Goal: Information Seeking & Learning: Find specific page/section

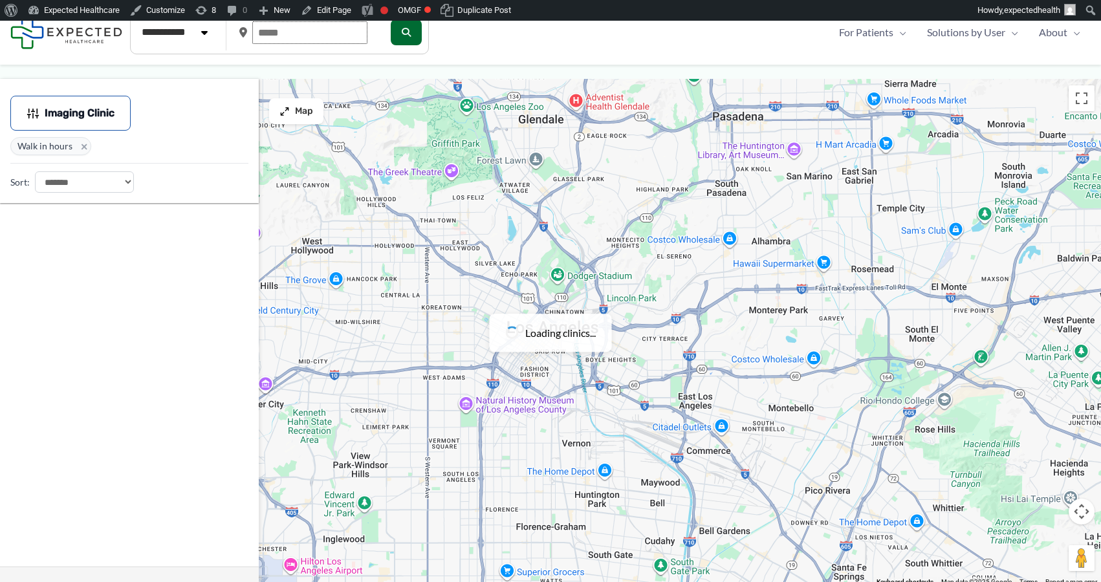
click at [308, 30] on input "text" at bounding box center [309, 32] width 115 height 23
paste input "*****"
type input "*****"
click at [82, 148] on span "×" at bounding box center [84, 146] width 14 height 14
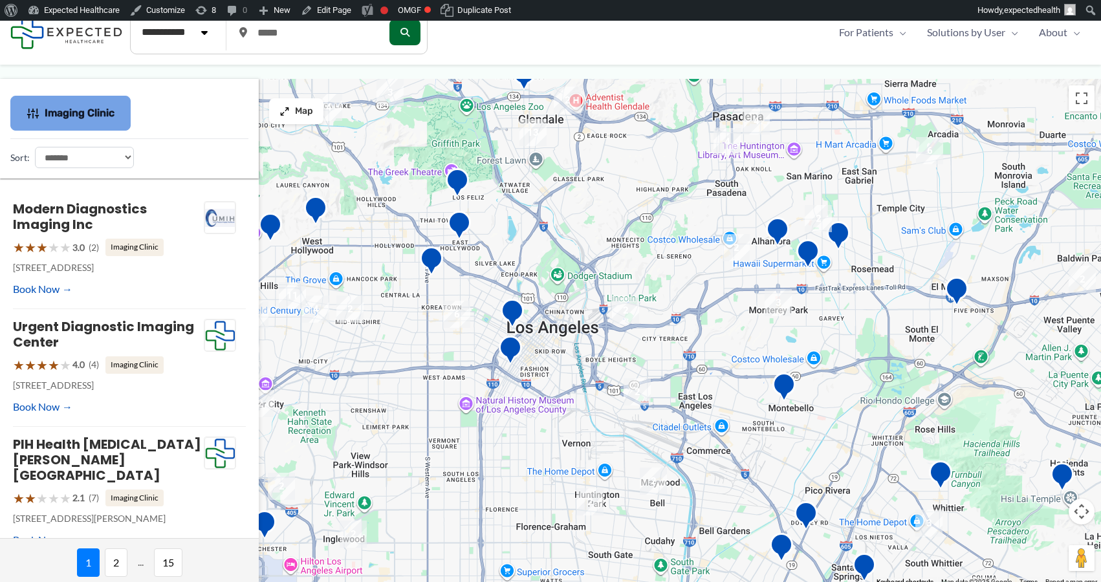
click at [66, 118] on span "Imaging Clinic" at bounding box center [80, 113] width 70 height 9
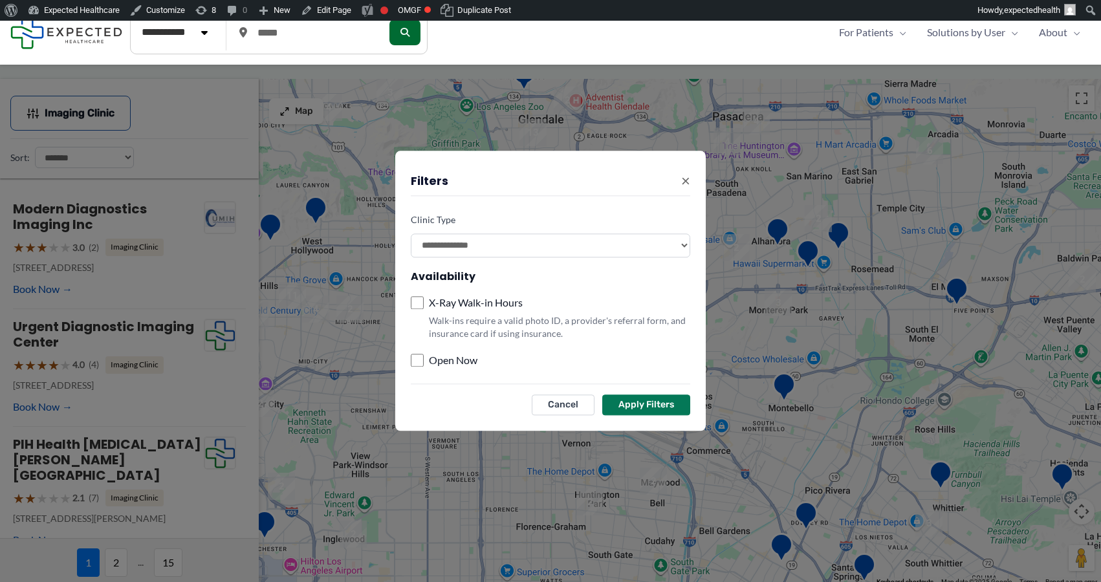
click at [482, 248] on select "**********" at bounding box center [551, 246] width 280 height 24
select select
click at [411, 234] on select "**********" at bounding box center [551, 246] width 280 height 24
click at [638, 403] on button "Apply Filters" at bounding box center [646, 405] width 88 height 21
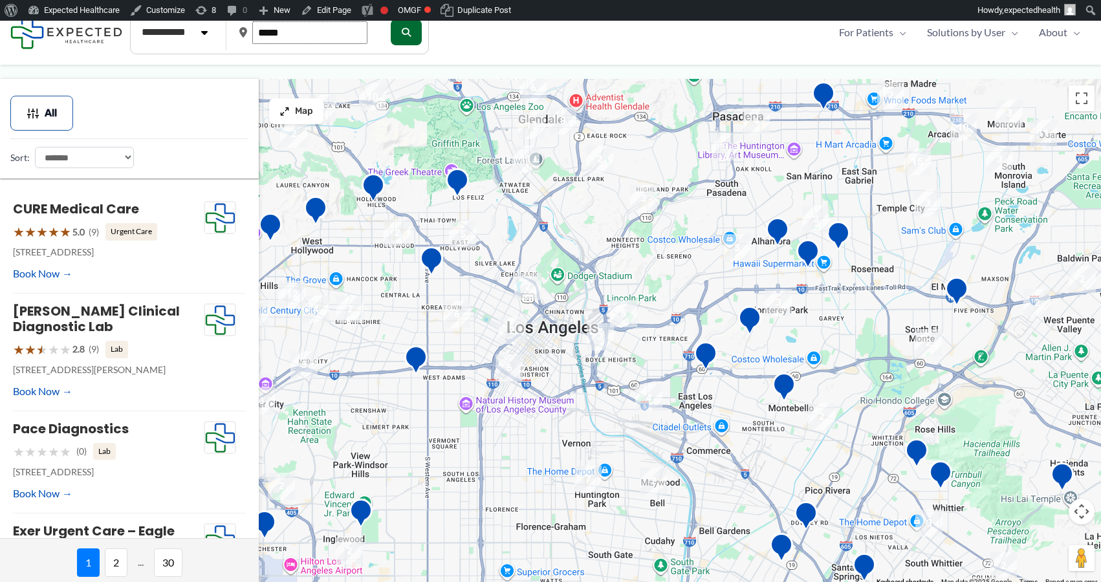
click at [304, 38] on input "*****" at bounding box center [309, 32] width 115 height 23
click at [417, 36] on button "submit" at bounding box center [405, 32] width 31 height 26
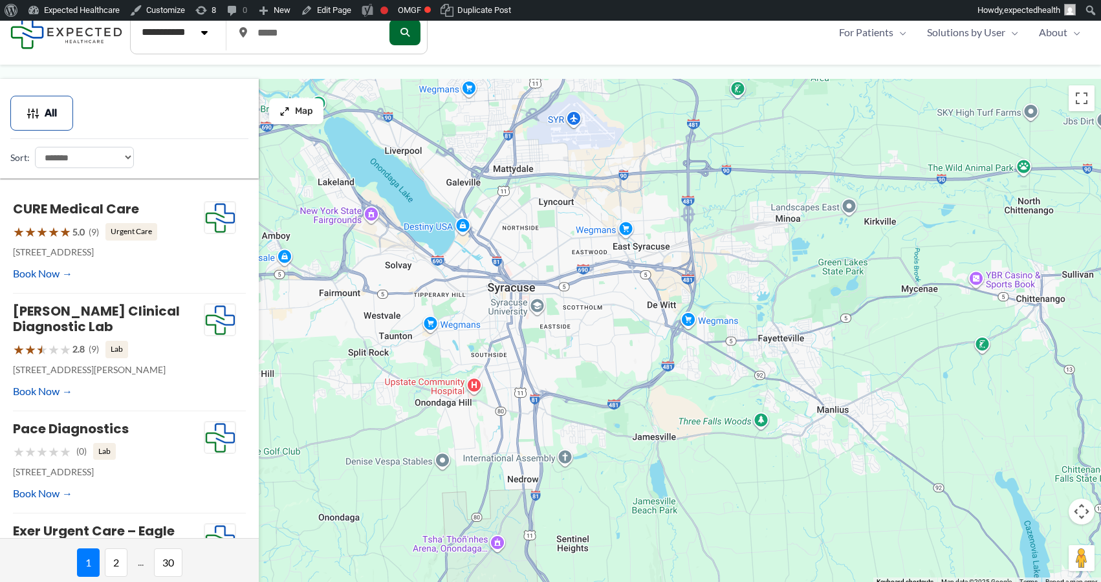
click at [560, 248] on div at bounding box center [550, 333] width 1101 height 508
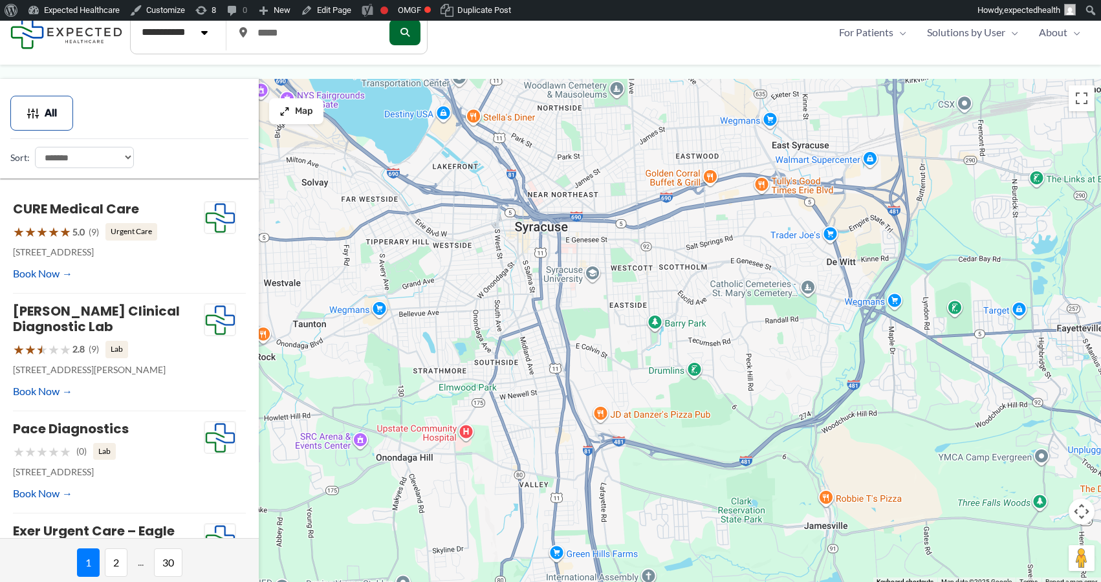
drag, startPoint x: 503, startPoint y: 381, endPoint x: 581, endPoint y: 280, distance: 127.8
click at [581, 280] on div at bounding box center [550, 333] width 1101 height 508
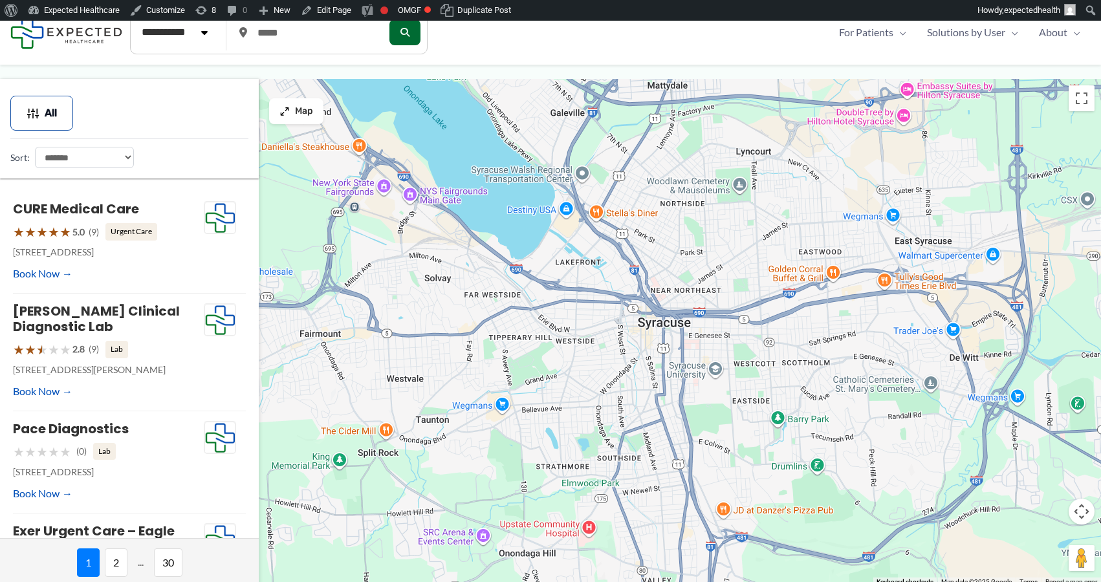
drag, startPoint x: 581, startPoint y: 280, endPoint x: 712, endPoint y: 380, distance: 164.9
click at [712, 380] on div at bounding box center [550, 333] width 1101 height 508
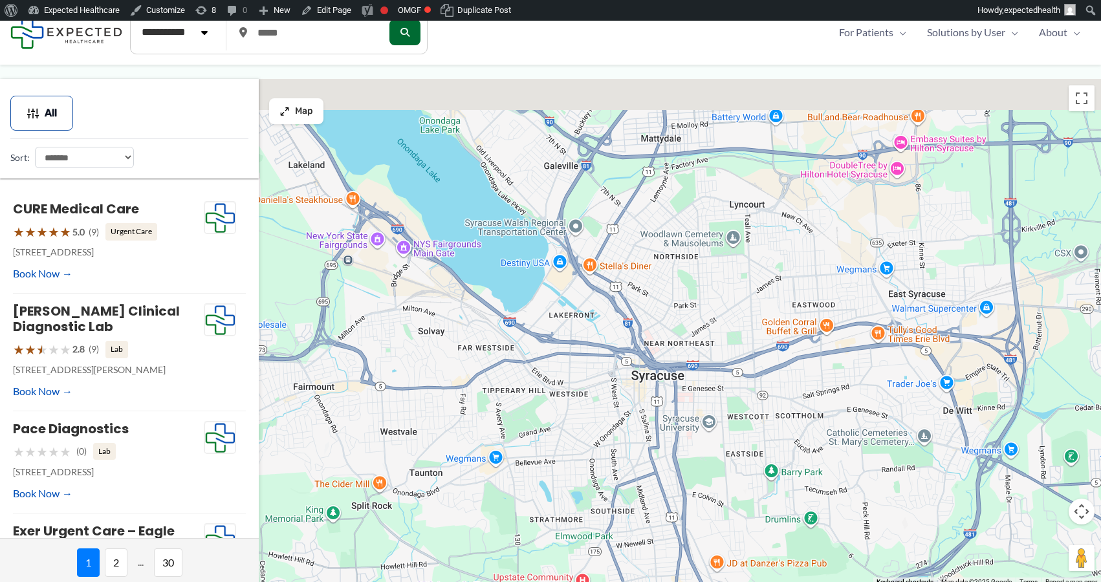
drag, startPoint x: 628, startPoint y: 302, endPoint x: 569, endPoint y: 489, distance: 196.1
click at [569, 489] on div at bounding box center [550, 333] width 1101 height 508
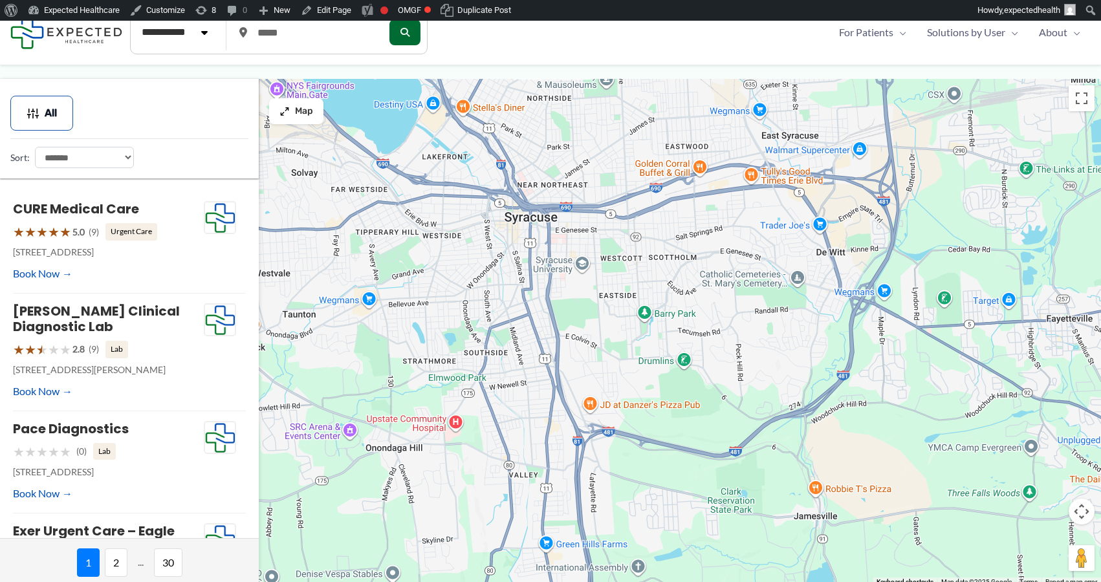
drag, startPoint x: 569, startPoint y: 489, endPoint x: 445, endPoint y: 181, distance: 333.0
click at [445, 181] on div at bounding box center [550, 333] width 1101 height 508
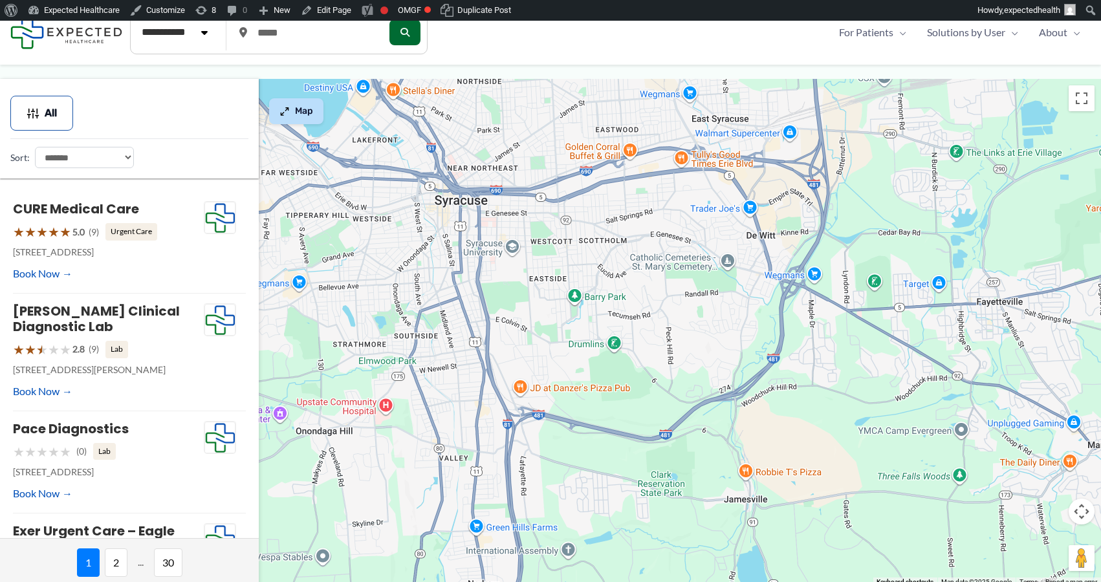
click at [302, 109] on span "Map" at bounding box center [304, 111] width 18 height 11
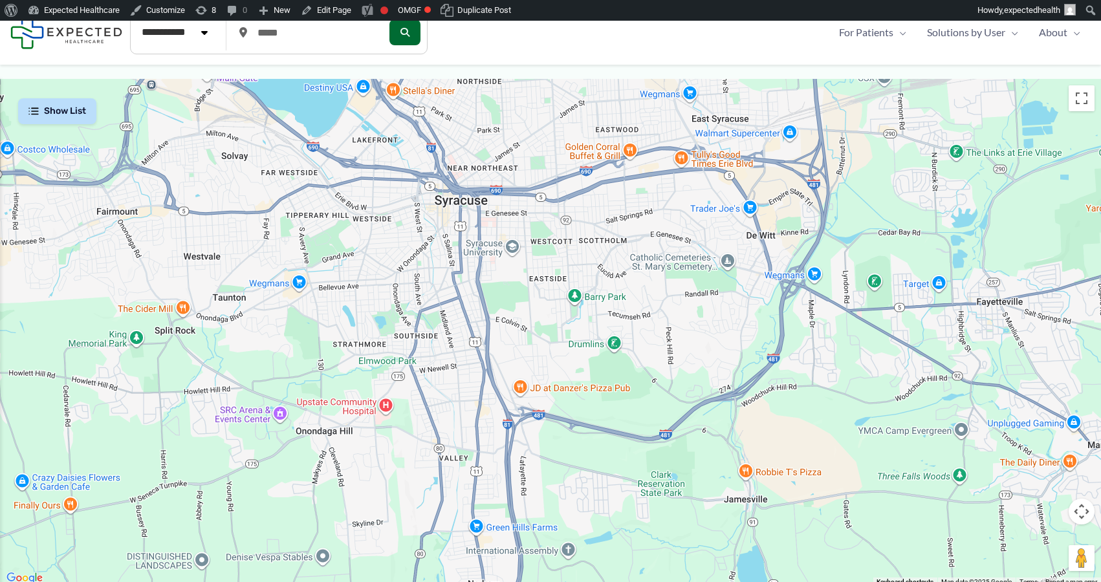
click at [309, 280] on div at bounding box center [550, 333] width 1101 height 508
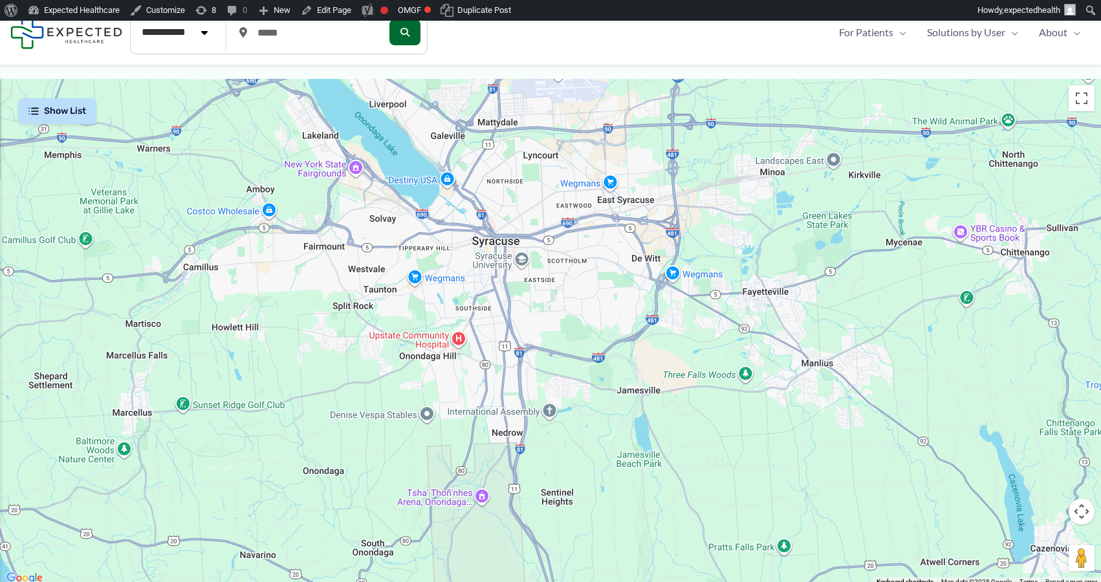
click at [1084, 504] on button "Map camera controls" at bounding box center [1082, 512] width 26 height 26
click at [1055, 533] on button "Zoom out" at bounding box center [1050, 544] width 26 height 26
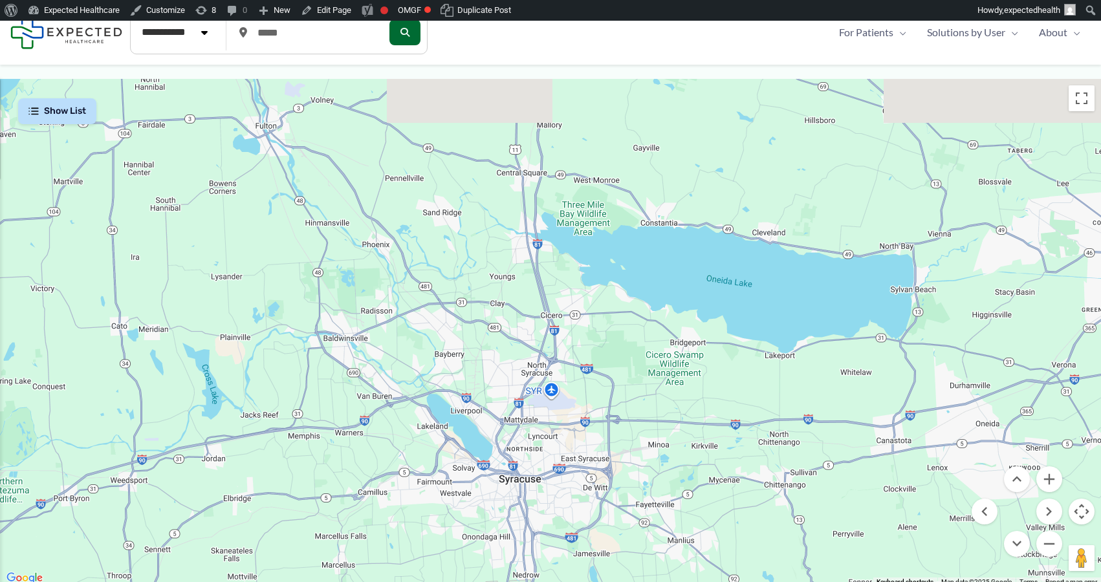
drag, startPoint x: 550, startPoint y: 250, endPoint x: 547, endPoint y: 445, distance: 194.1
click at [547, 445] on div at bounding box center [550, 333] width 1101 height 508
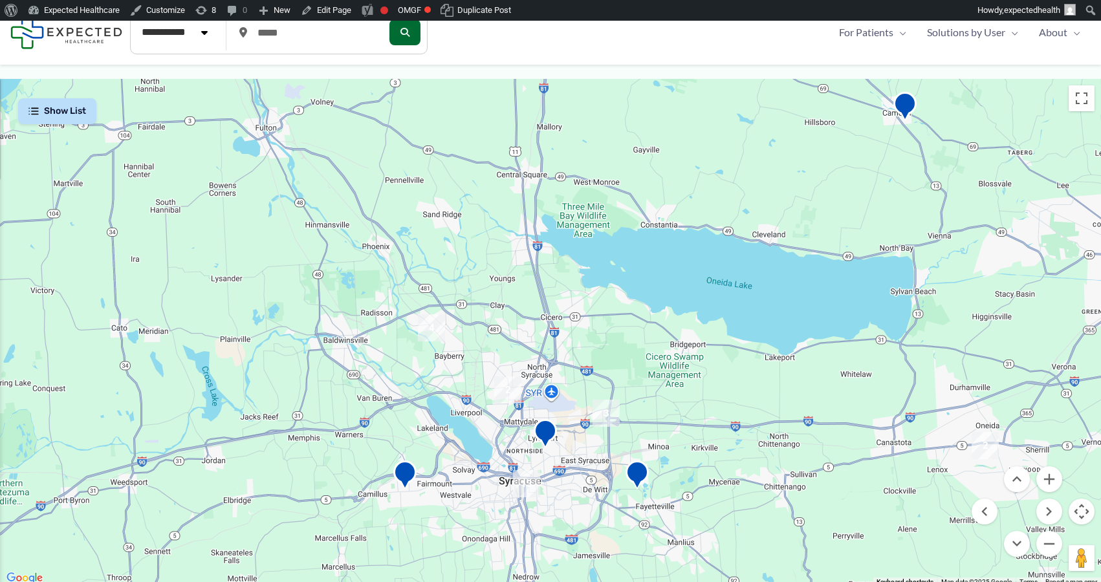
click at [543, 503] on div at bounding box center [550, 333] width 1101 height 508
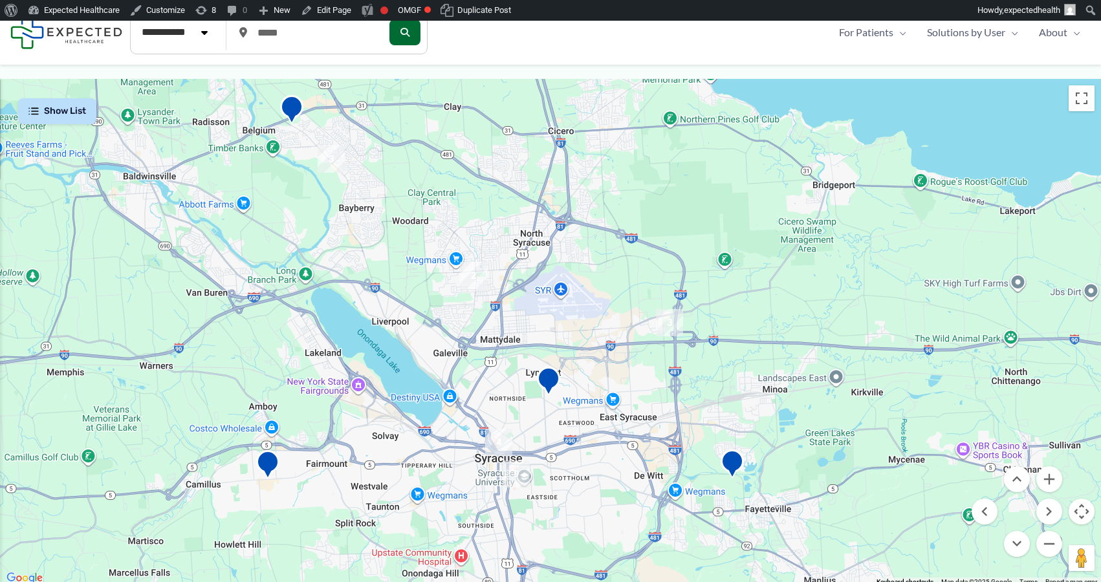
click at [543, 503] on div at bounding box center [550, 333] width 1101 height 508
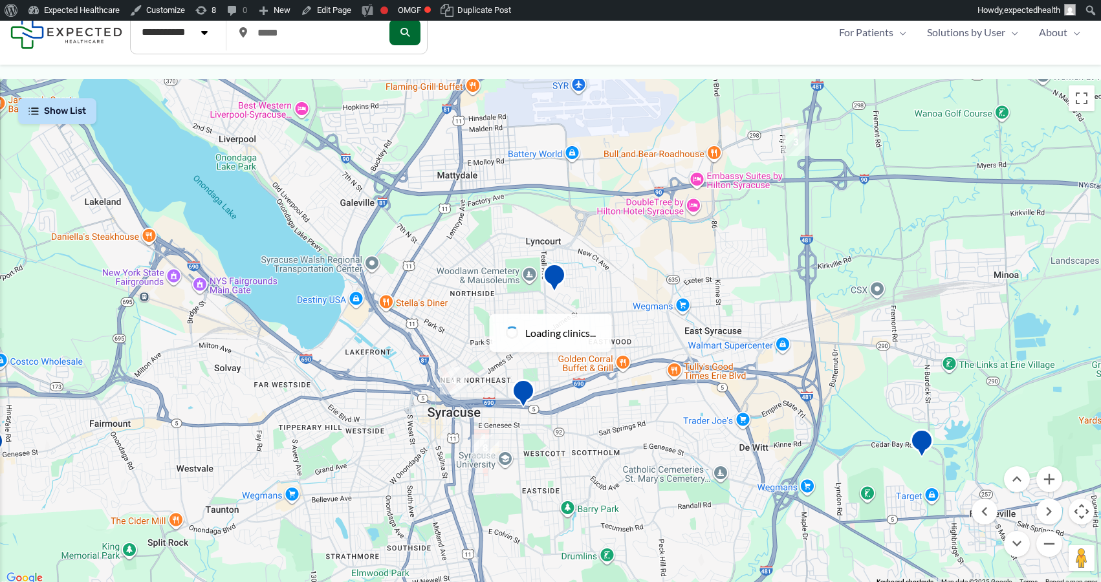
click at [491, 495] on div at bounding box center [550, 333] width 1101 height 508
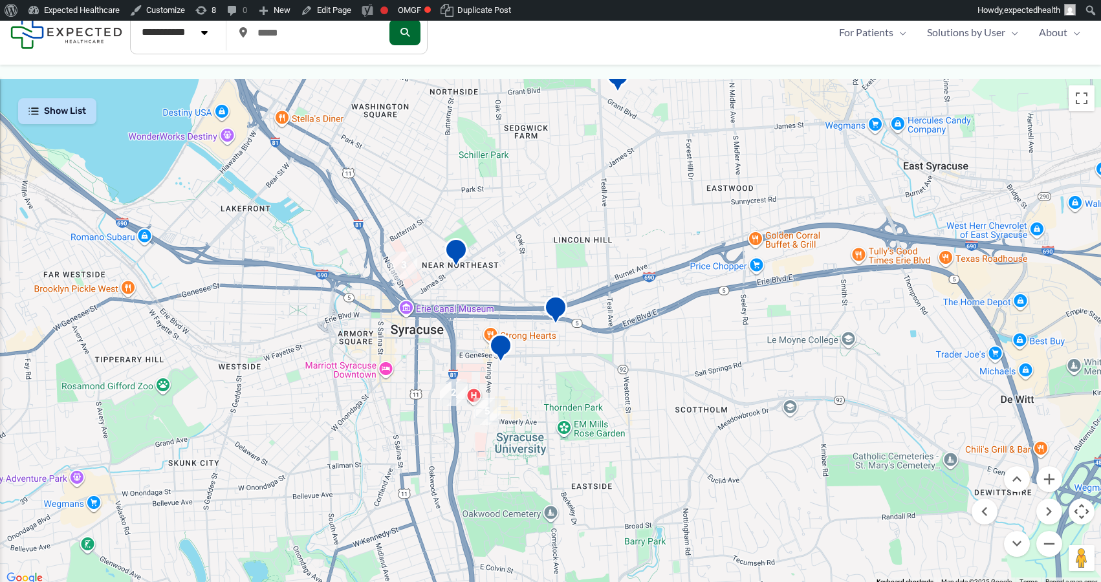
click at [491, 495] on div at bounding box center [550, 333] width 1101 height 508
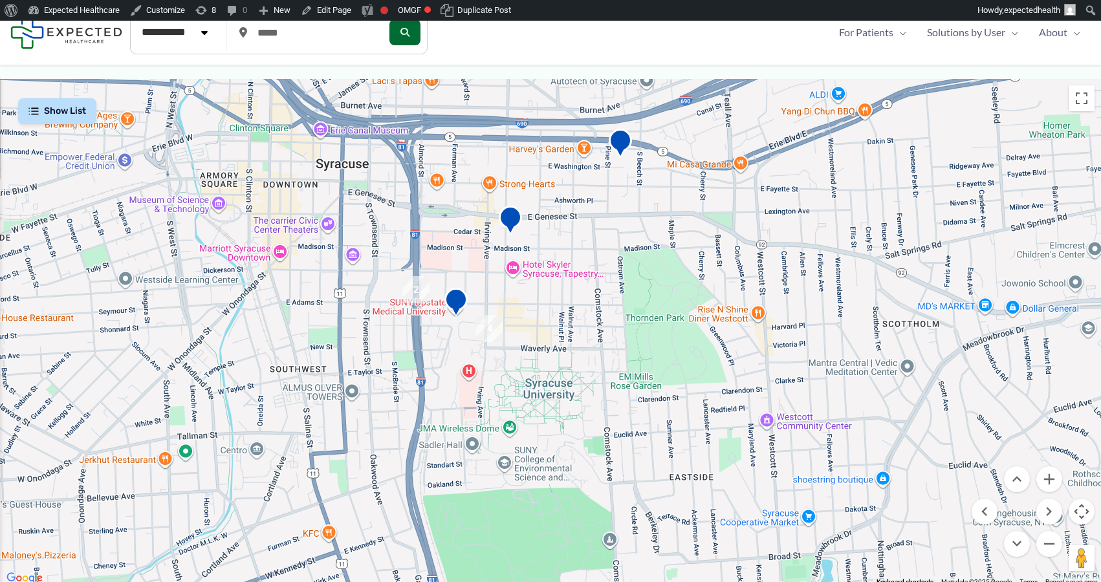
click at [491, 495] on div at bounding box center [550, 333] width 1101 height 508
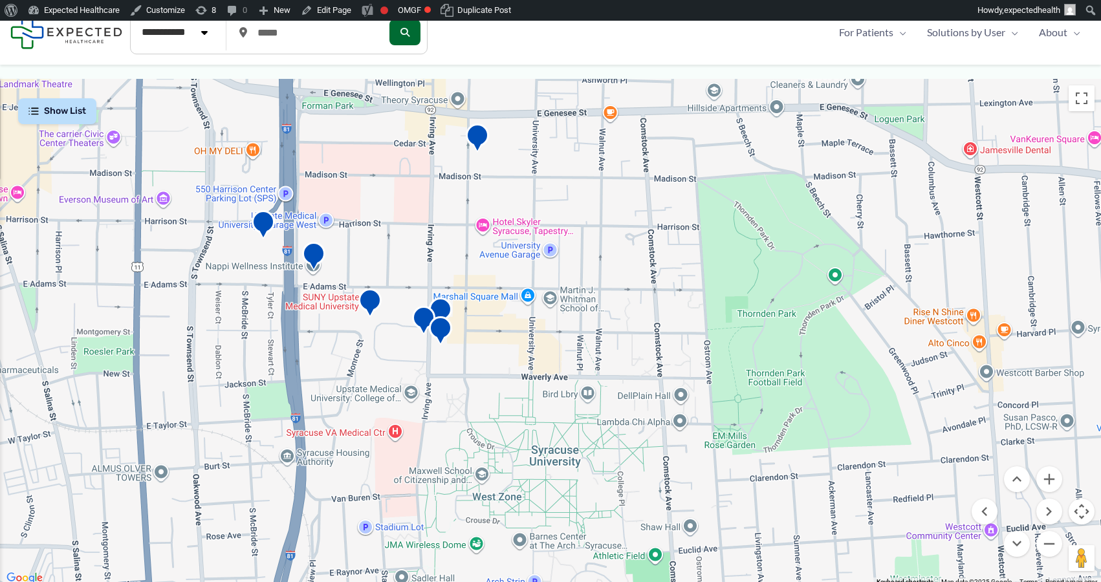
drag, startPoint x: 507, startPoint y: 459, endPoint x: 454, endPoint y: 638, distance: 186.5
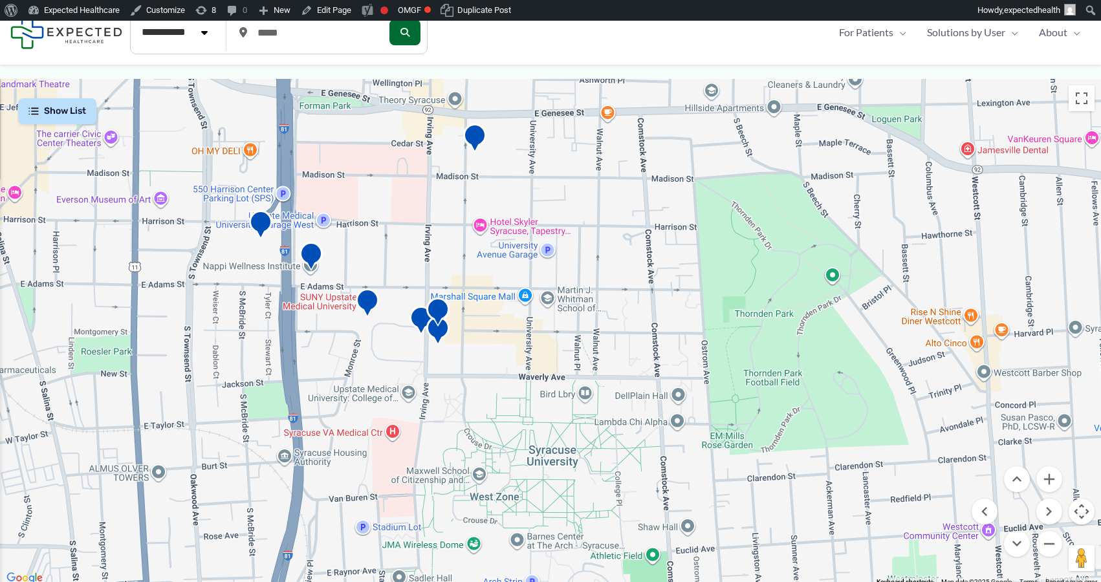
click at [83, 115] on span "Show List" at bounding box center [65, 111] width 42 height 11
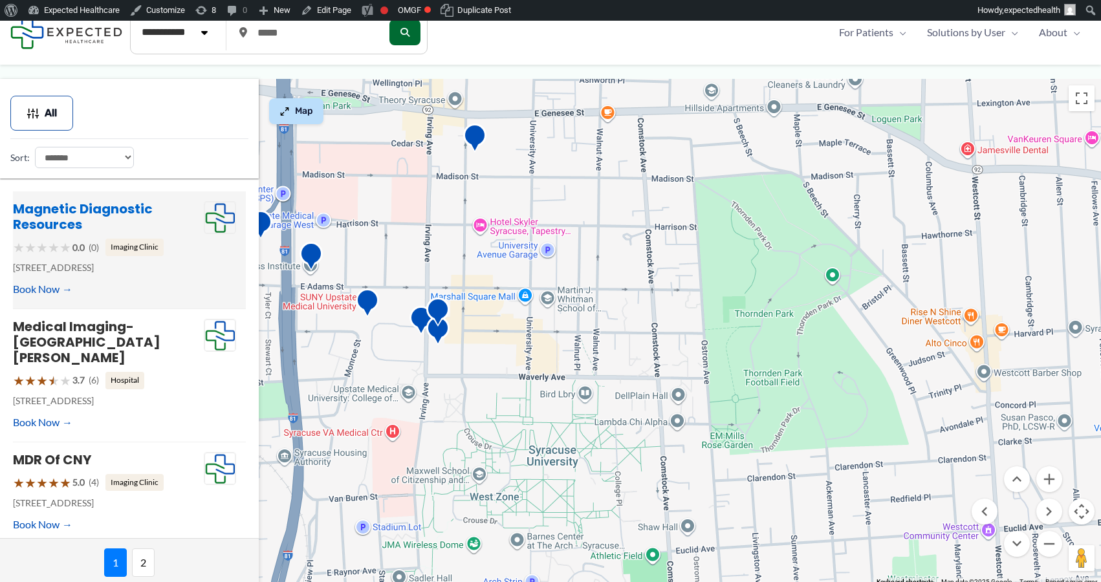
click at [75, 207] on link "Magnetic Diagnostic Resources" at bounding box center [83, 217] width 140 height 34
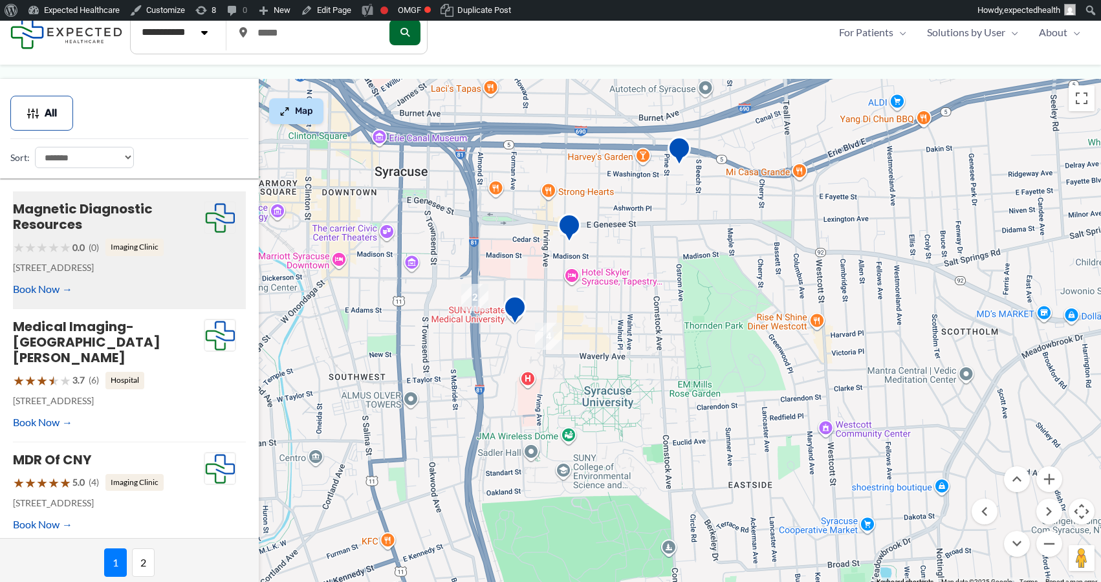
click at [569, 300] on div at bounding box center [550, 333] width 1101 height 508
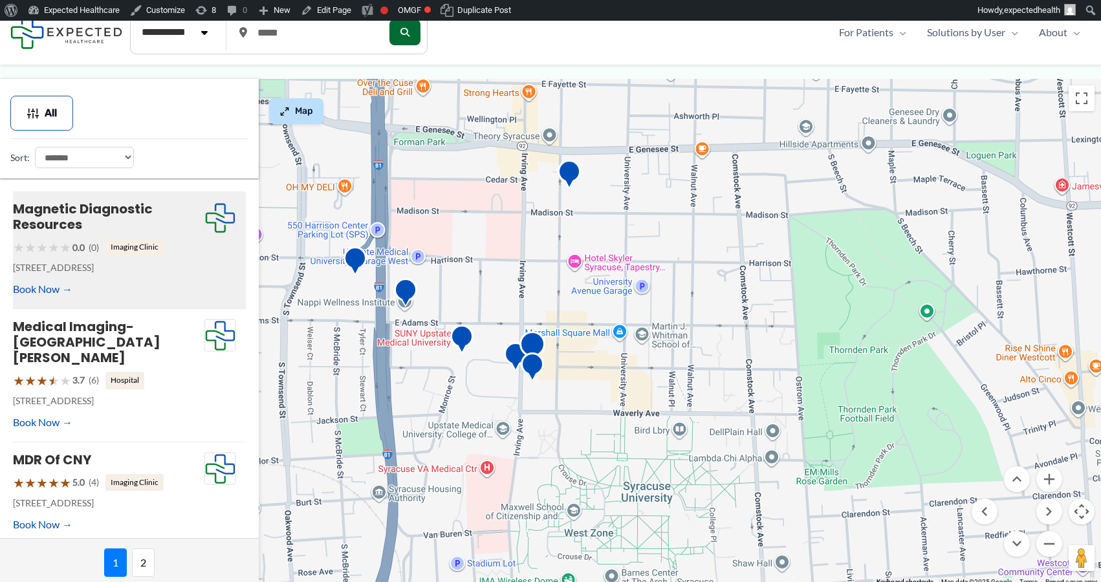
click at [562, 375] on div at bounding box center [550, 333] width 1101 height 508
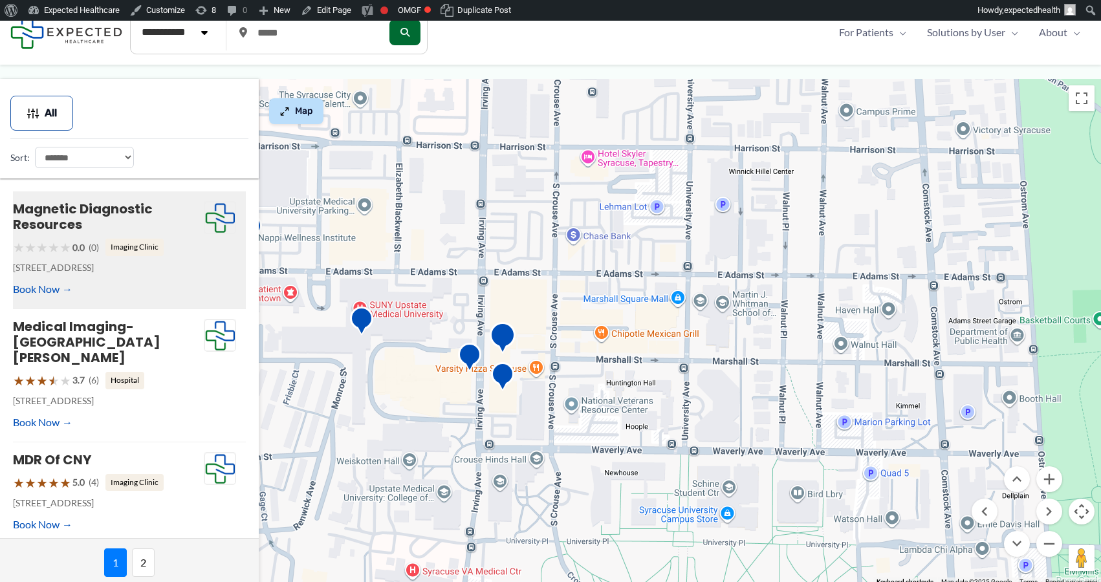
click at [503, 339] on img "Magnetic Diagnostic Resources" at bounding box center [503, 340] width 26 height 36
click at [468, 358] on img "Crouse Hospital : Crouse Radiology Associates" at bounding box center [470, 358] width 26 height 36
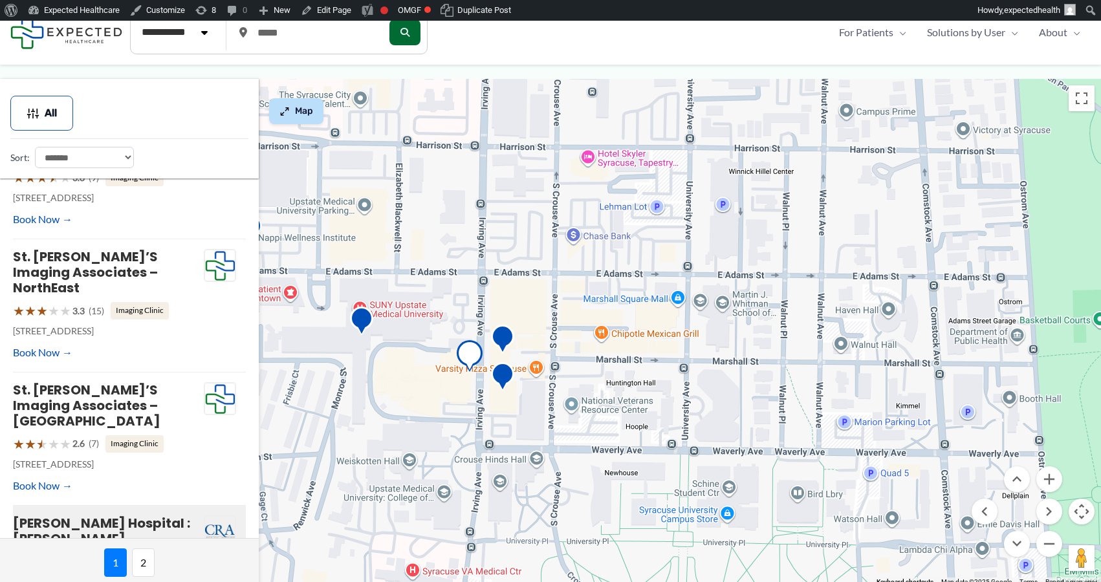
scroll to position [681, 0]
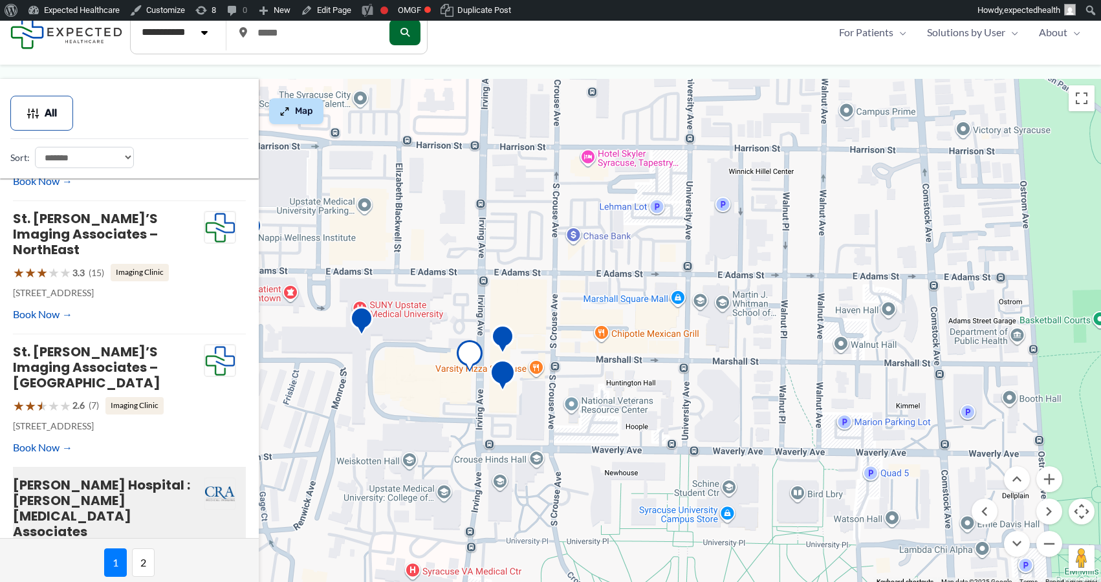
click at [499, 379] on img "Crouse Imaging" at bounding box center [503, 378] width 26 height 36
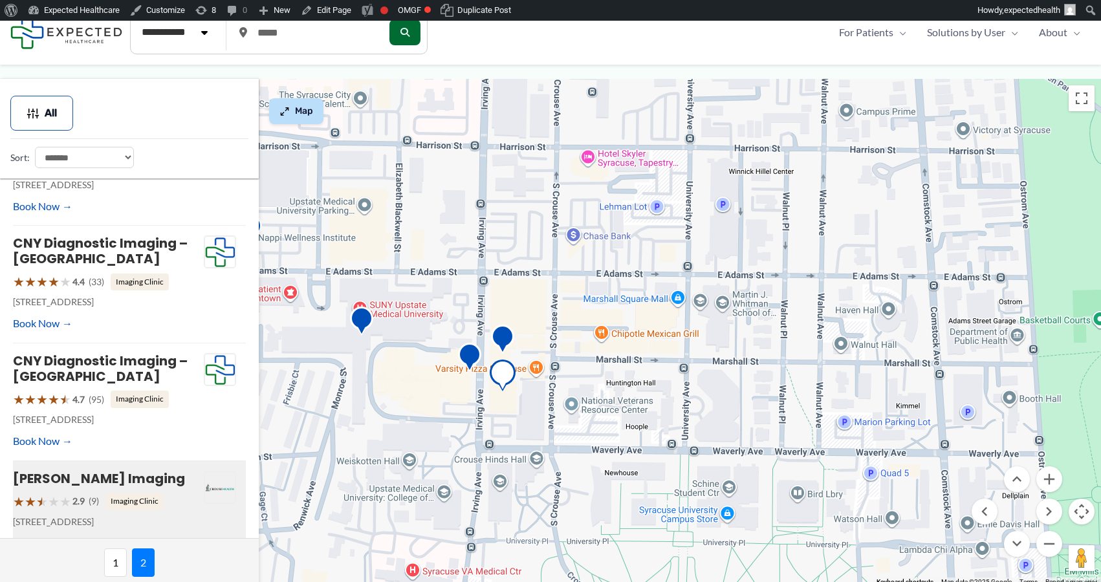
scroll to position [547, 0]
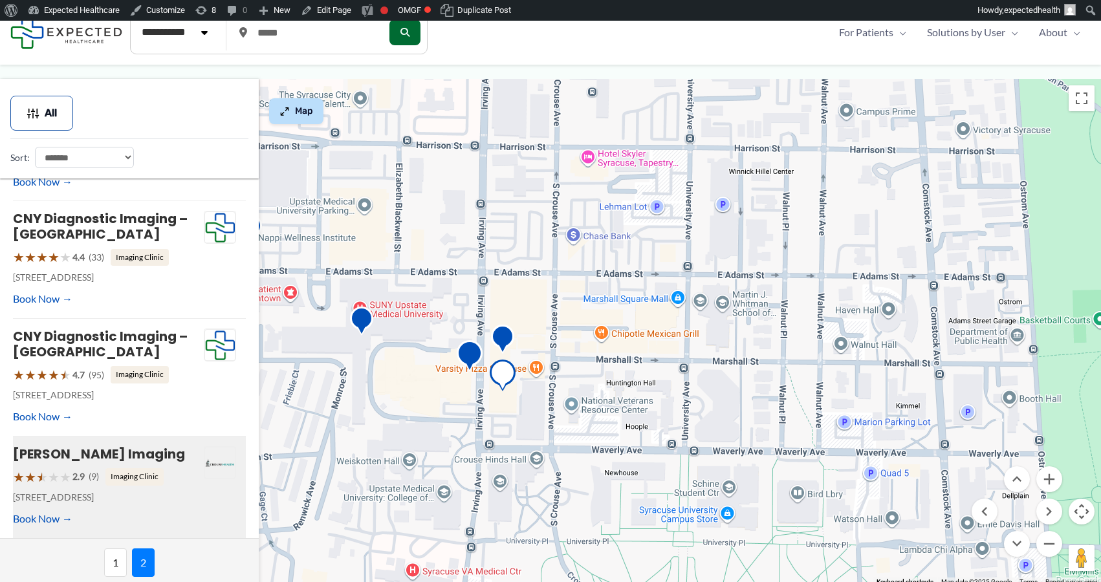
click at [471, 359] on img "Crouse Hospital : Crouse Radiology Associates" at bounding box center [470, 358] width 26 height 36
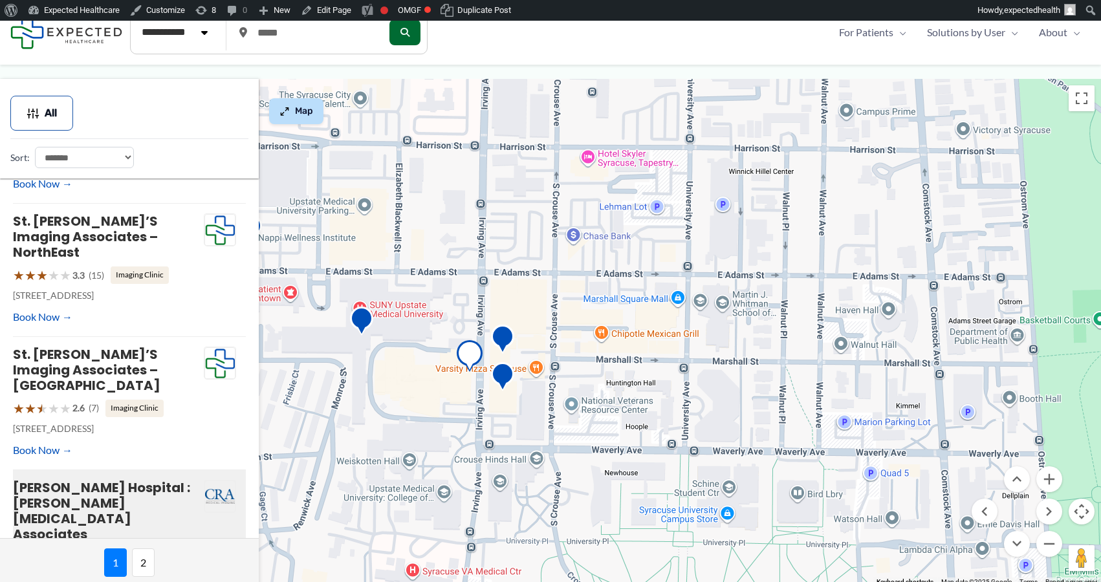
scroll to position [681, 0]
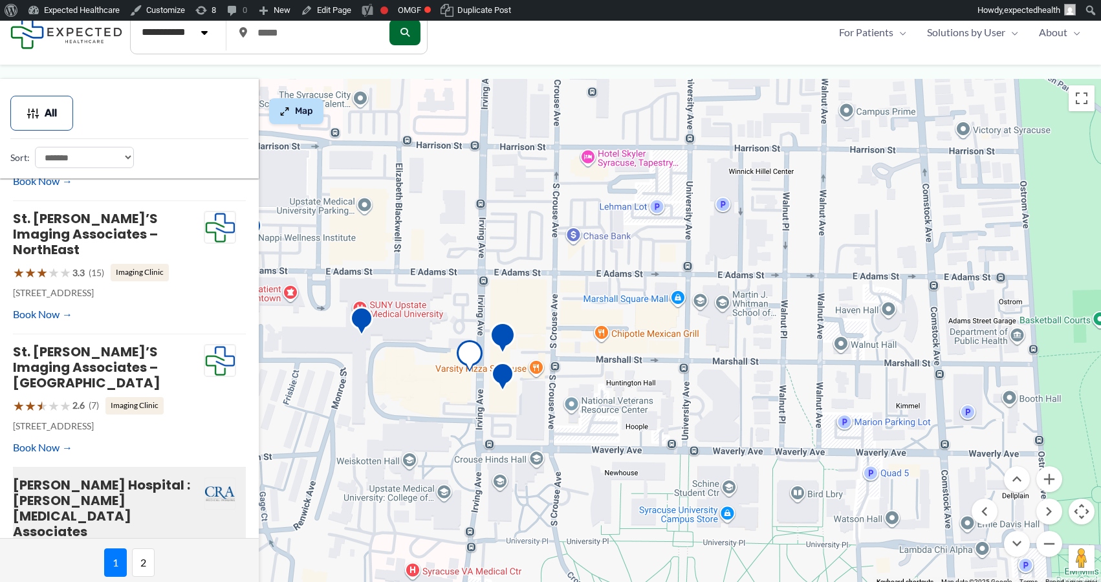
click at [503, 339] on img "MDR of CNY" at bounding box center [503, 340] width 26 height 36
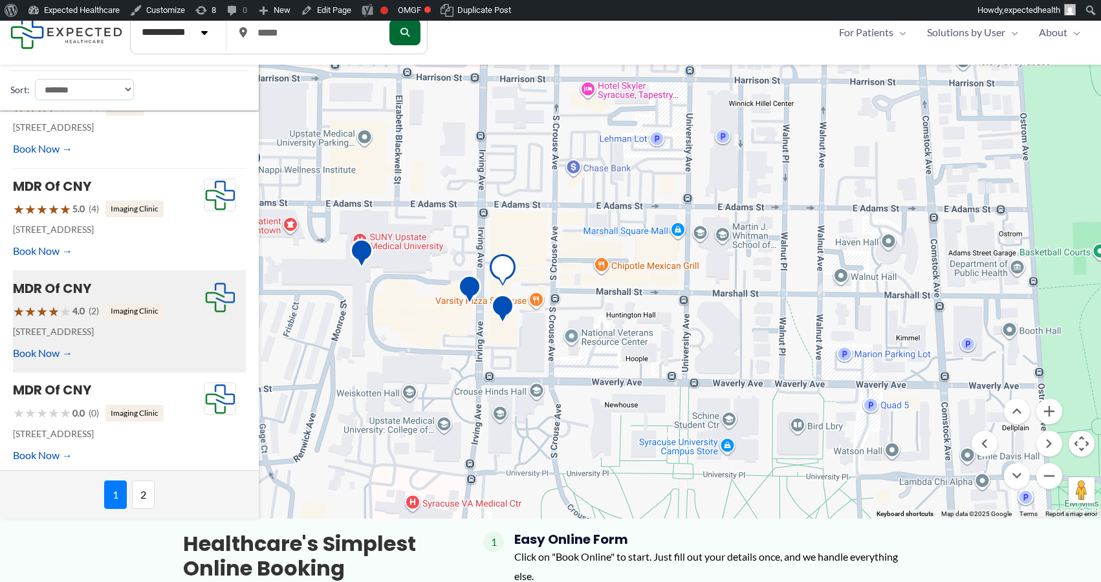
scroll to position [0, 0]
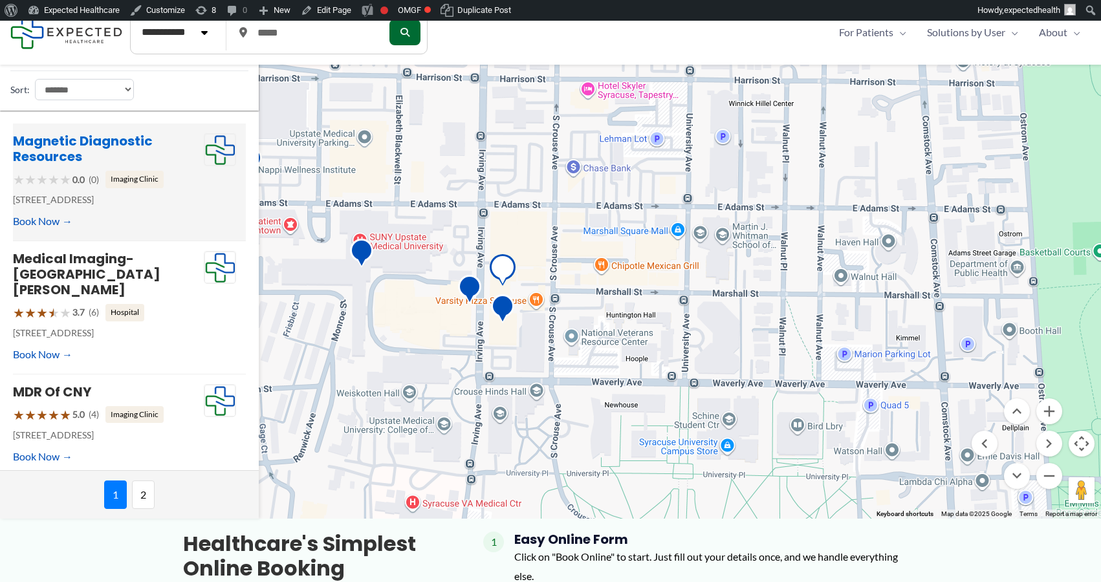
click at [88, 136] on link "Magnetic Diagnostic Resources" at bounding box center [83, 149] width 140 height 34
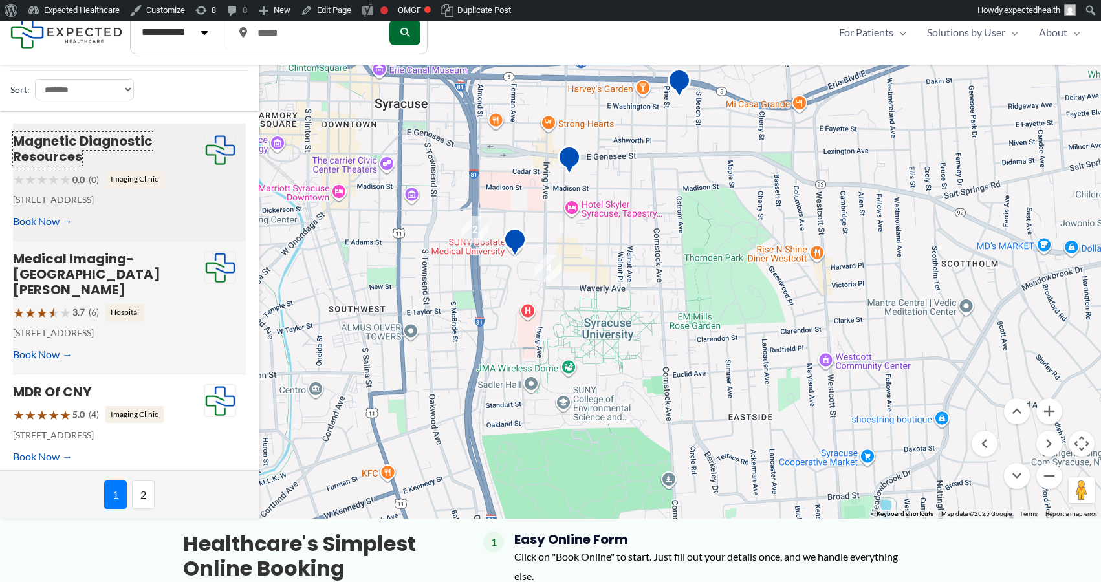
scroll to position [25, 0]
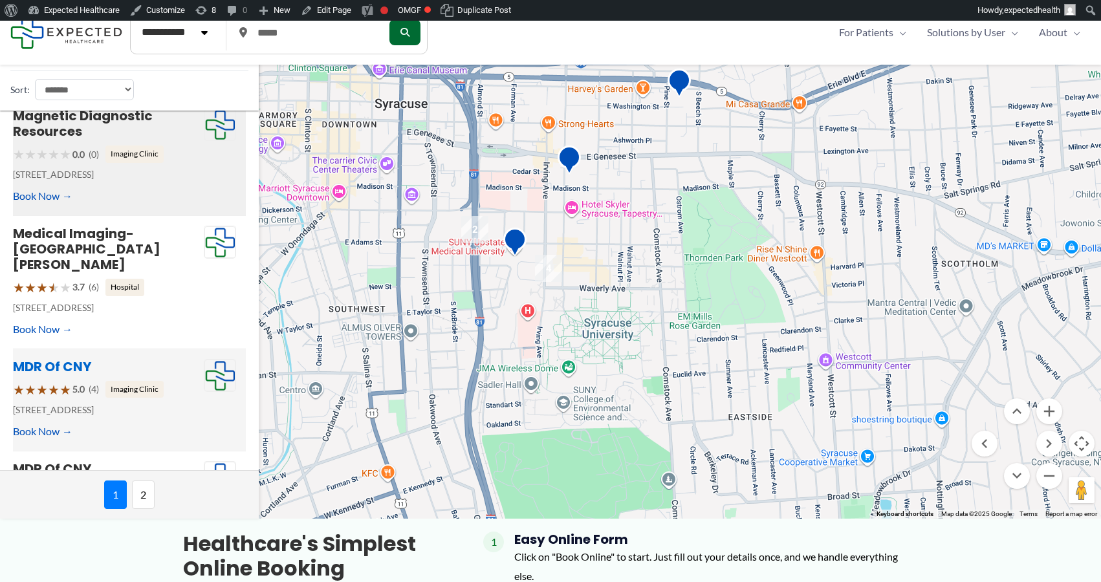
click at [48, 358] on link "MDR of CNY" at bounding box center [52, 367] width 78 height 18
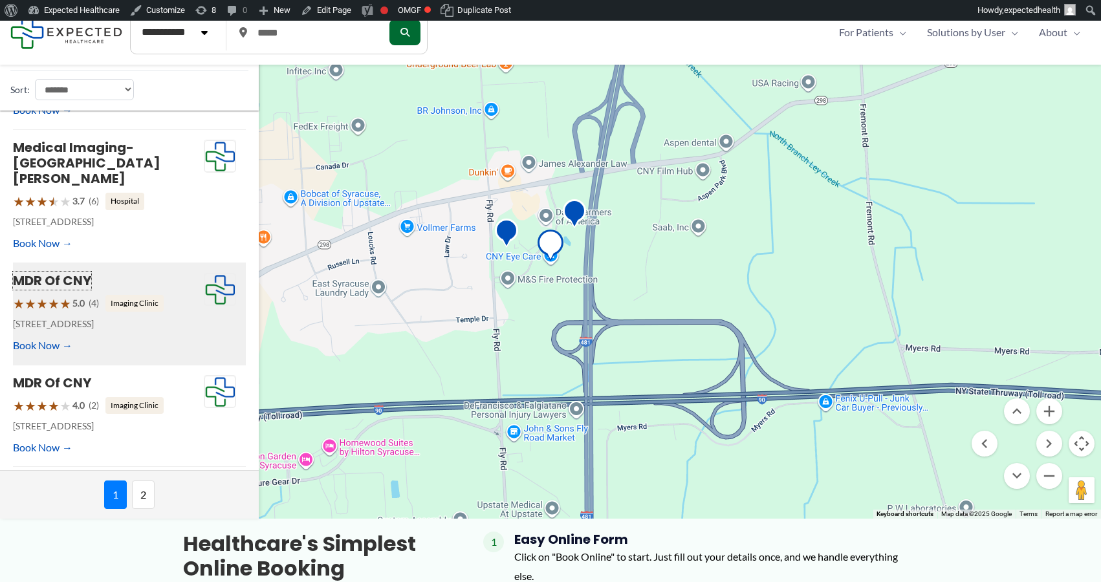
scroll to position [161, 0]
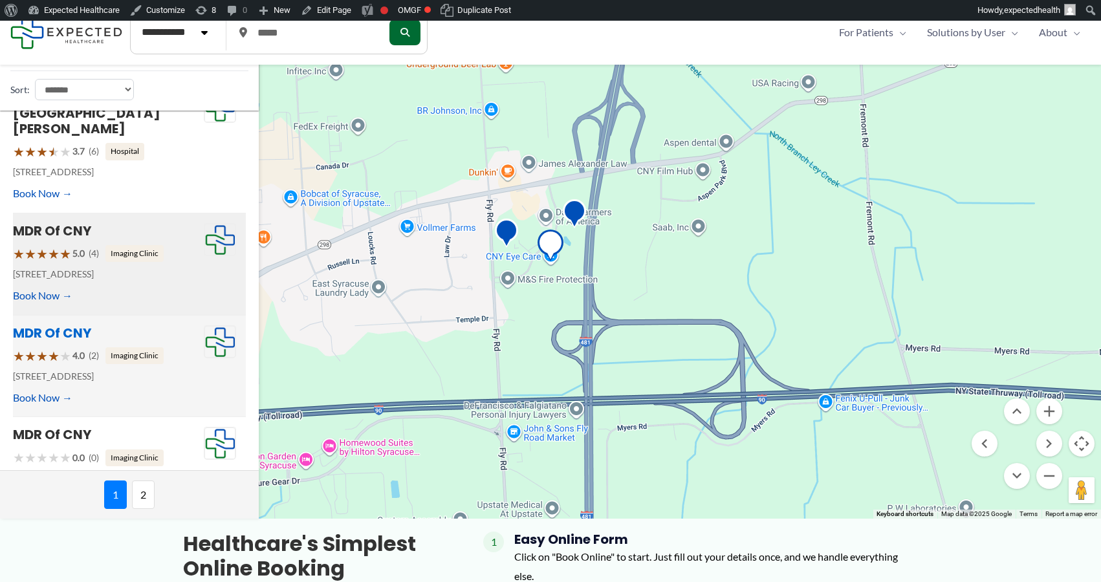
click at [63, 324] on link "MDR of CNY" at bounding box center [52, 333] width 78 height 18
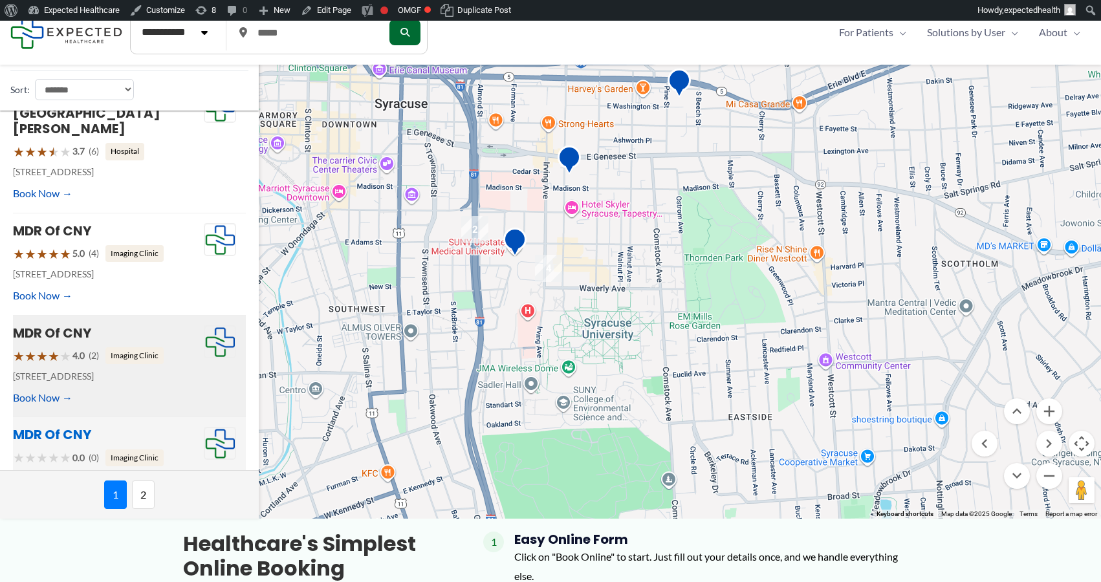
click at [57, 426] on link "MDR of CNY" at bounding box center [52, 435] width 78 height 18
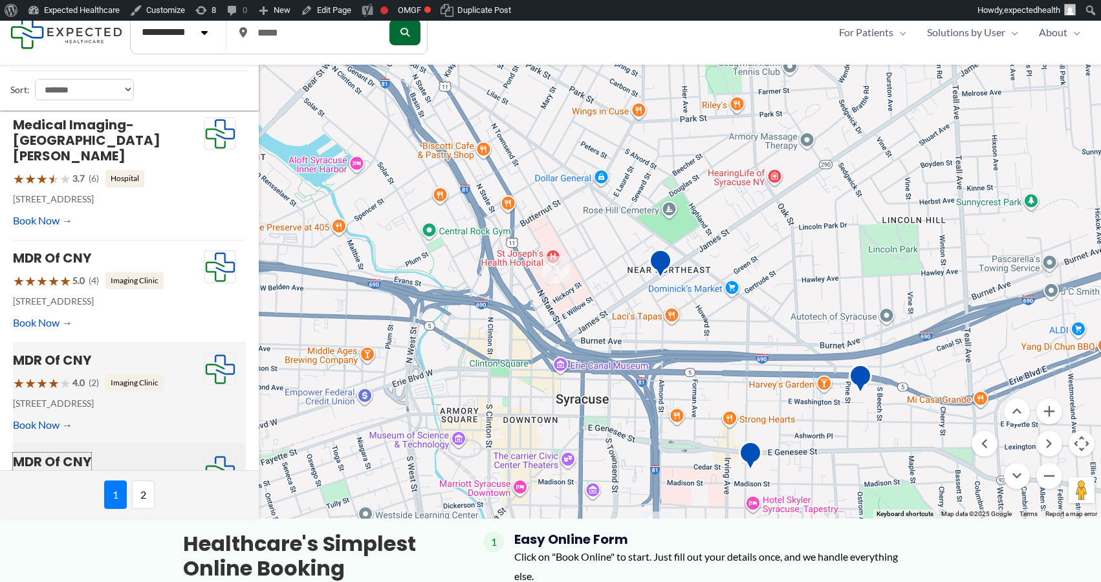
scroll to position [102, 0]
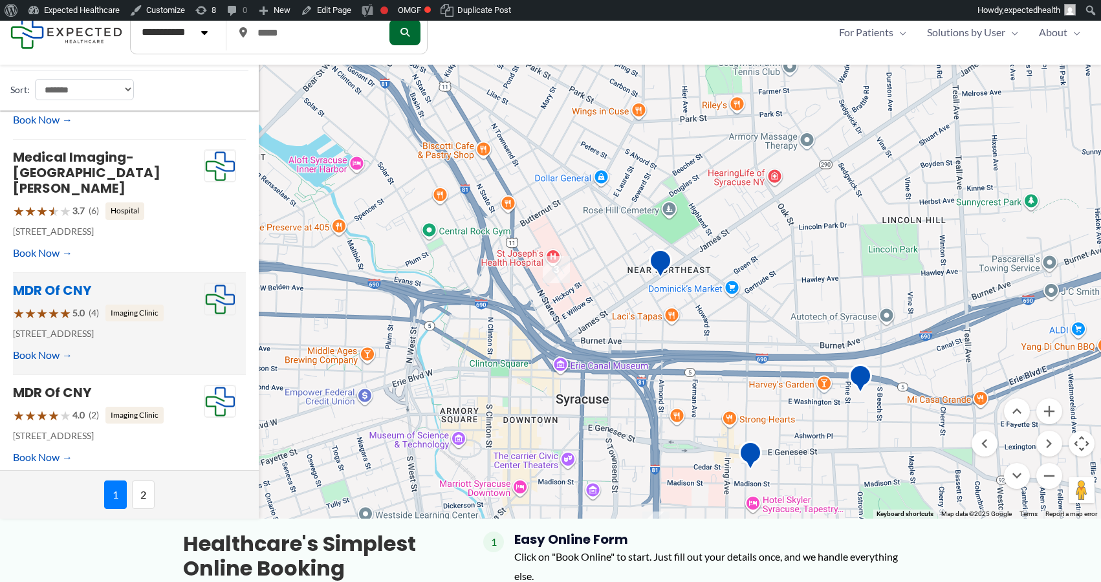
click at [45, 281] on link "MDR of CNY" at bounding box center [52, 290] width 78 height 18
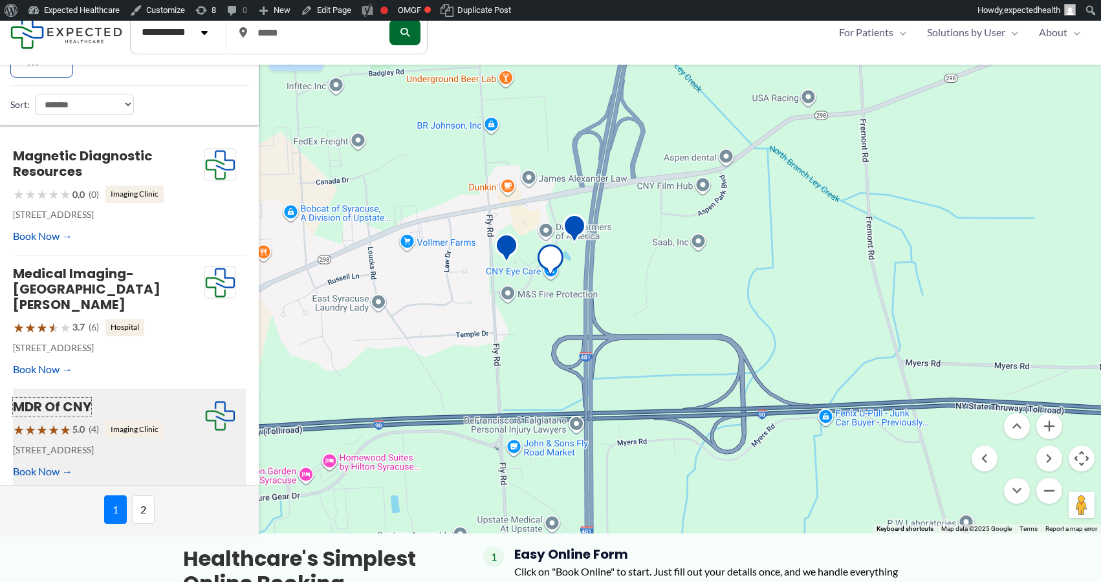
scroll to position [50, 0]
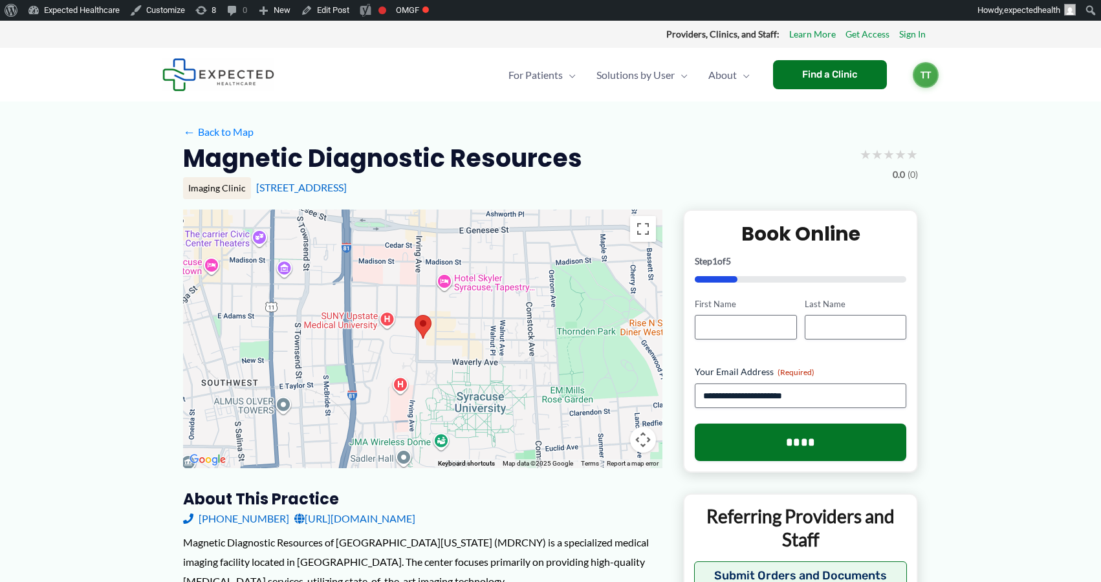
click at [371, 511] on link "[URL][DOMAIN_NAME]" at bounding box center [354, 518] width 121 height 19
click at [352, 8] on link "Edit Post" at bounding box center [325, 10] width 59 height 21
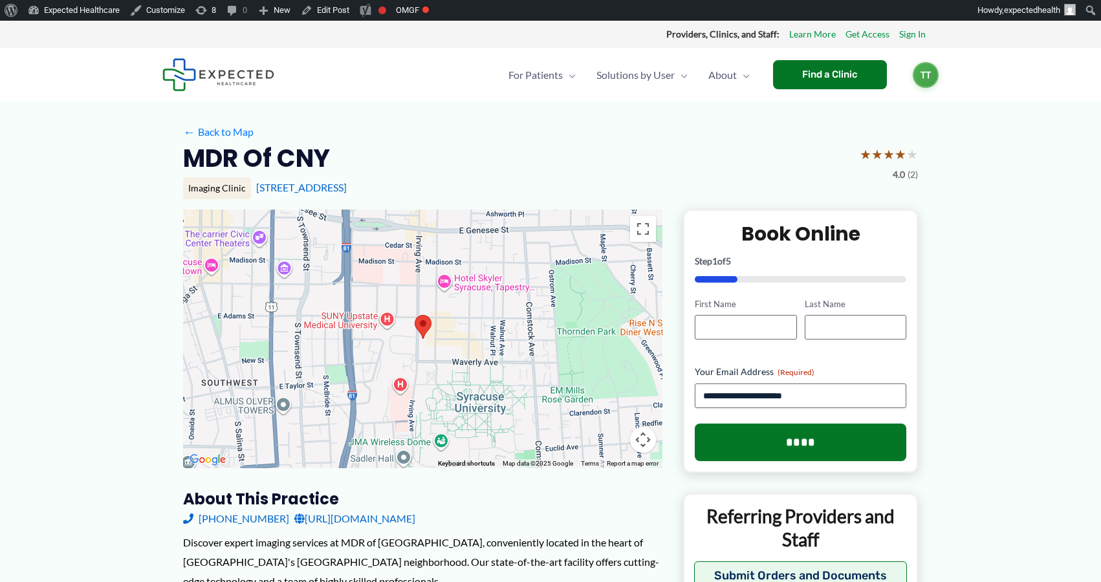
click at [470, 137] on div "← Back to Map" at bounding box center [550, 132] width 735 height 20
click at [332, 13] on link "Edit Post" at bounding box center [325, 10] width 59 height 21
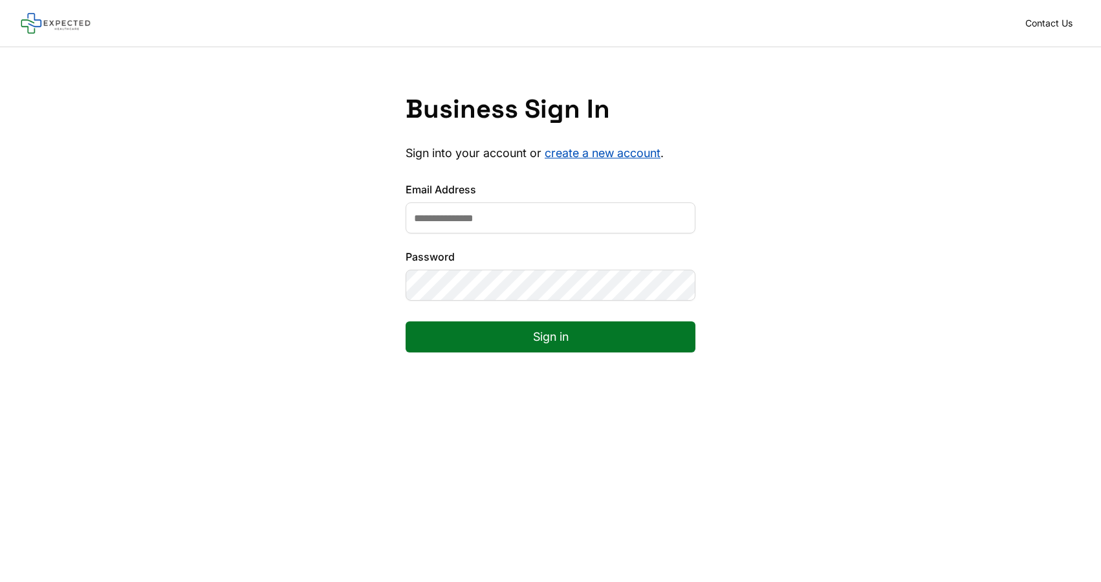
click at [496, 219] on input "Email Address" at bounding box center [551, 218] width 290 height 31
type input "**********"
click at [500, 351] on button "Sign in" at bounding box center [551, 337] width 290 height 31
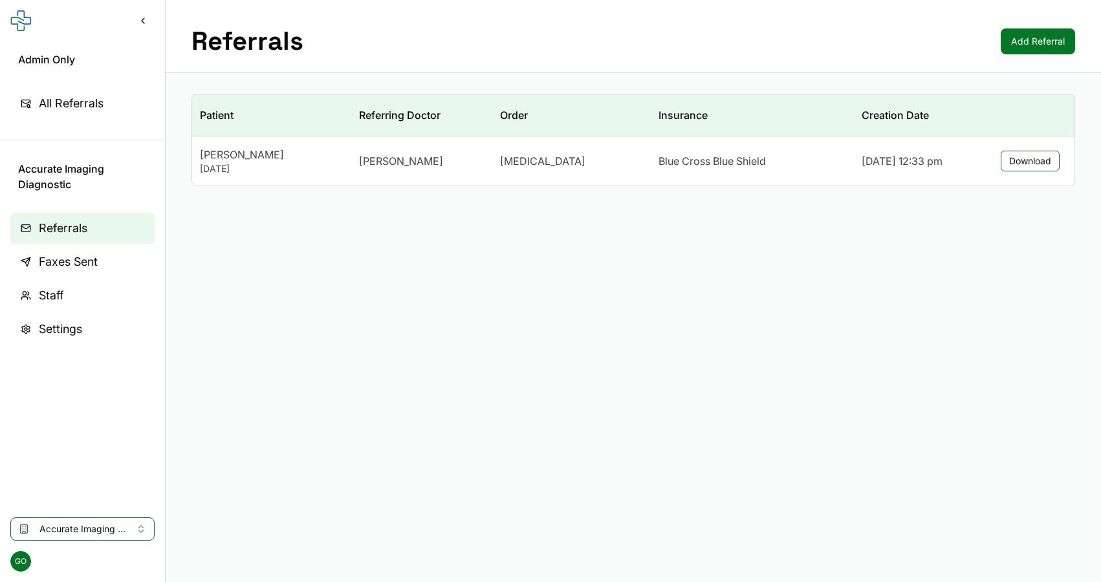
click at [94, 526] on span "Accurate Imaging Diagnostic" at bounding box center [82, 529] width 86 height 13
type input "**********"
click at [89, 496] on span "6d874de0-9560-4cc5-ae11-f775909f0ae8" at bounding box center [131, 501] width 184 height 13
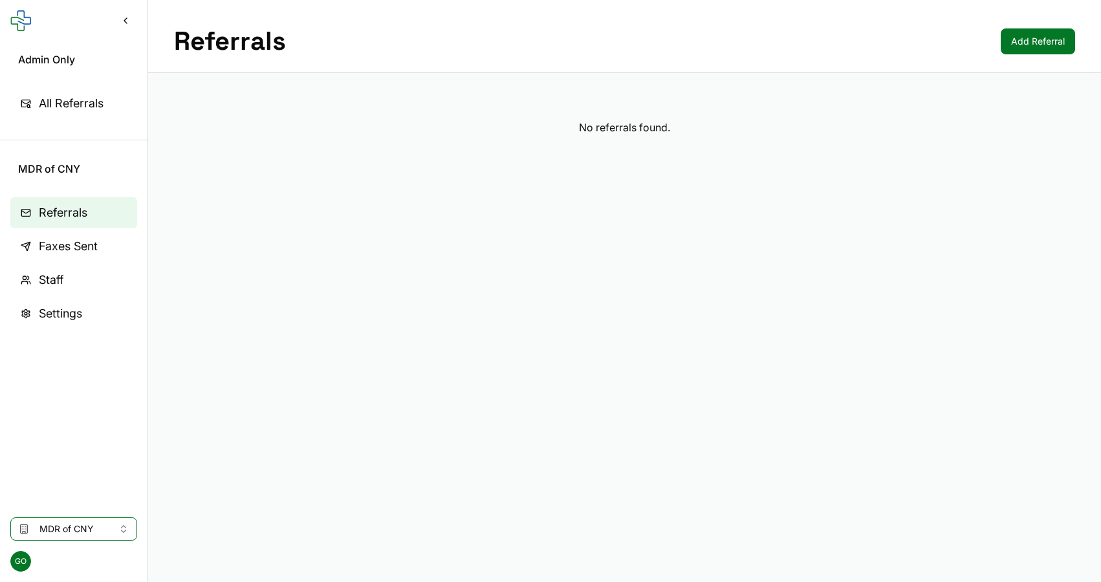
click at [42, 254] on span "Faxes Sent" at bounding box center [68, 246] width 59 height 18
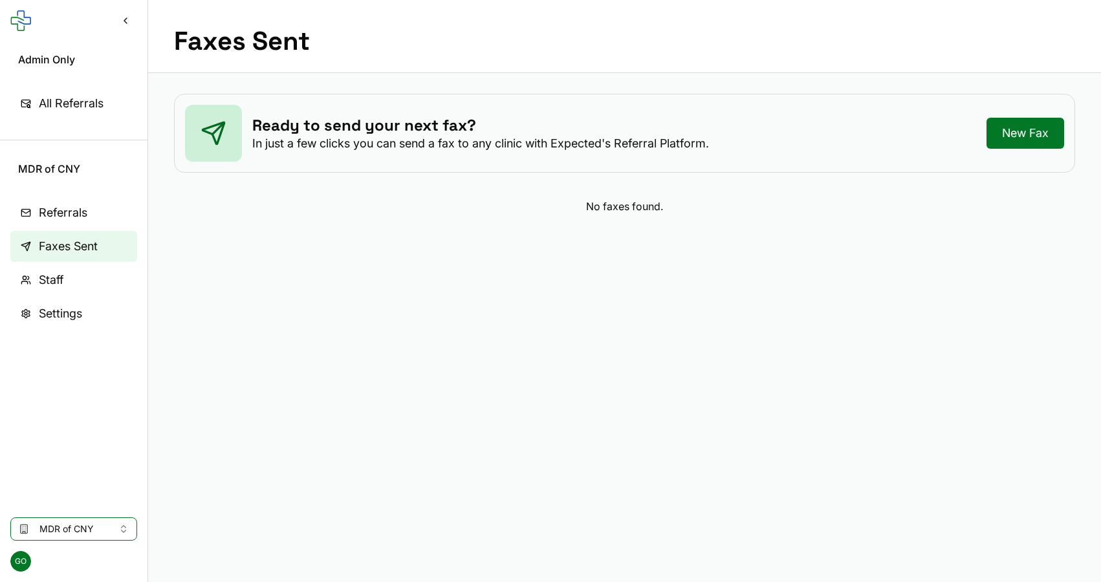
click at [50, 199] on link "Referrals" at bounding box center [73, 212] width 127 height 31
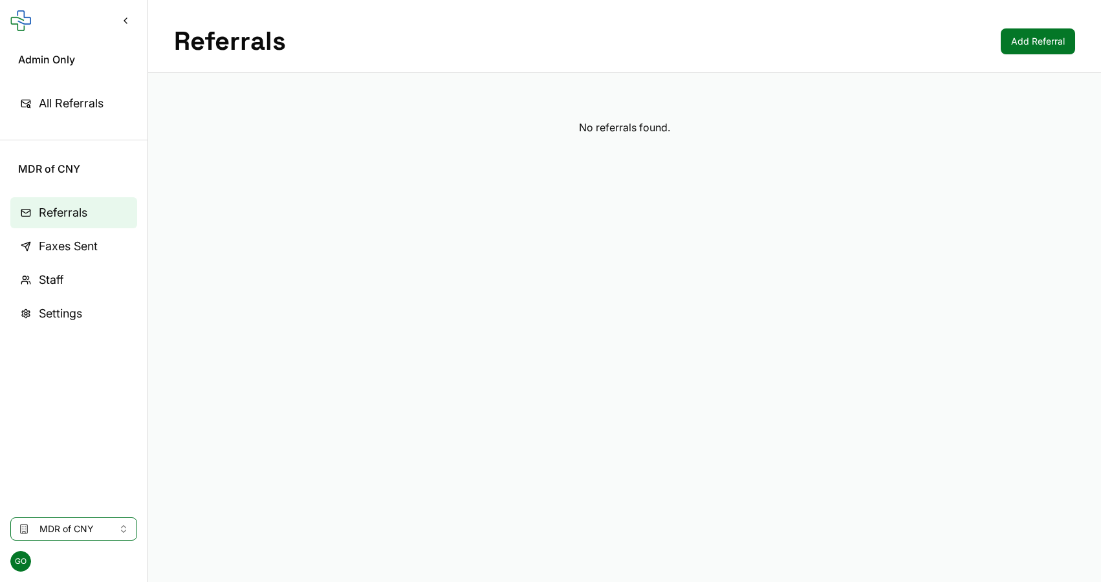
click at [426, 209] on main "Referrals Add Referral No referrals found." at bounding box center [624, 291] width 953 height 582
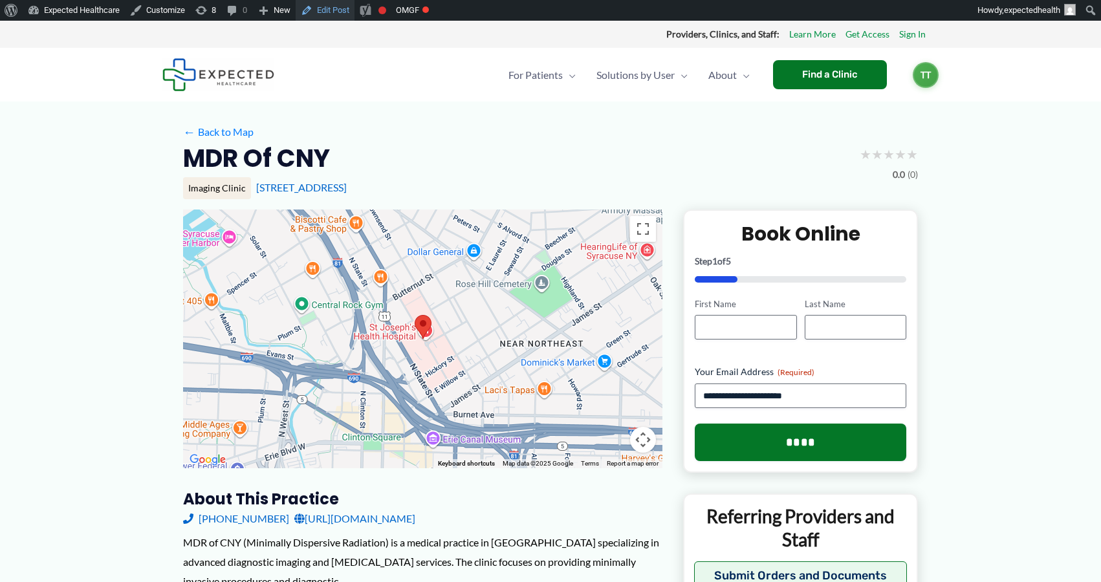
click at [325, 14] on link "Edit Post" at bounding box center [325, 10] width 59 height 21
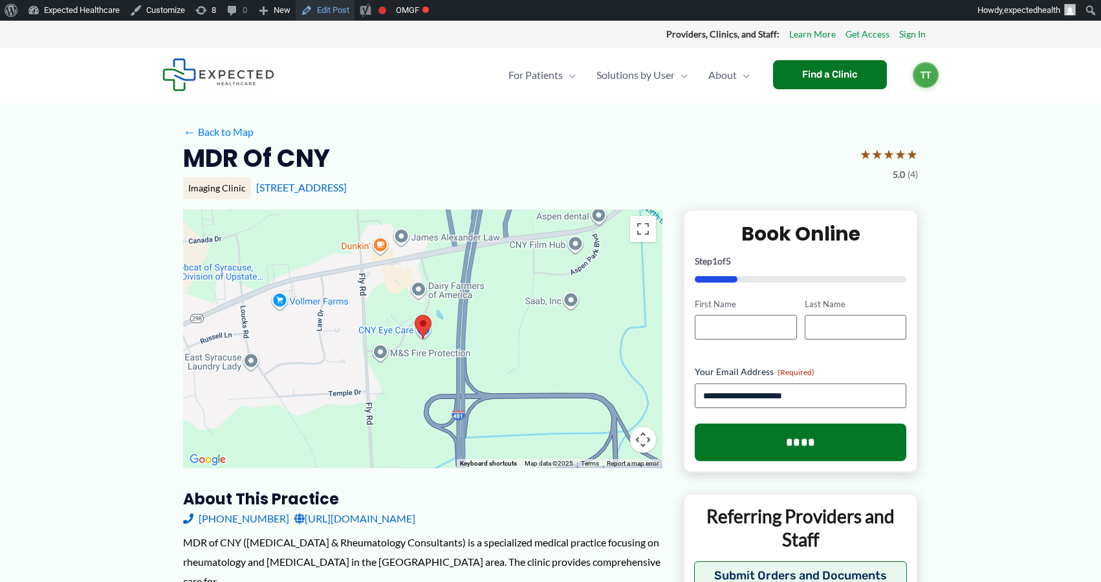
click at [329, 20] on link "Edit Post" at bounding box center [325, 10] width 59 height 21
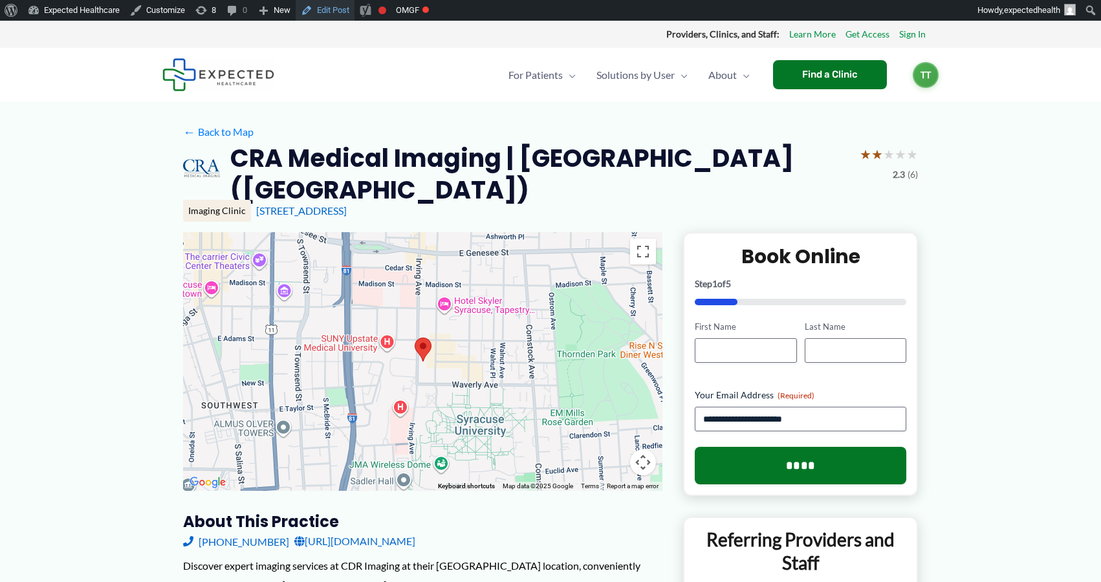
click at [345, 7] on link "Edit Post" at bounding box center [325, 10] width 59 height 21
